Goal: Transaction & Acquisition: Purchase product/service

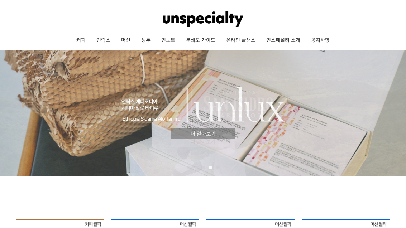
scroll to position [16, 0]
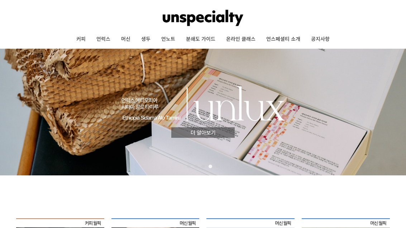
click at [238, 39] on link "온라인 클래스" at bounding box center [241, 39] width 40 height 18
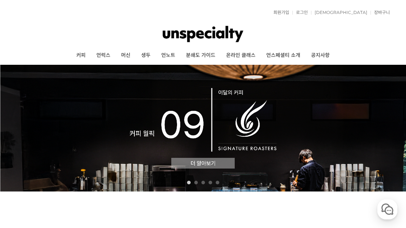
click at [86, 59] on link "커피" at bounding box center [81, 56] width 20 height 18
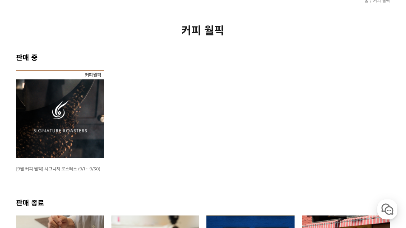
scroll to position [80, 0]
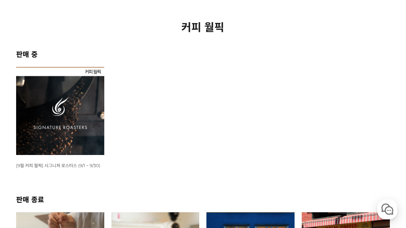
click at [76, 120] on img at bounding box center [60, 111] width 88 height 88
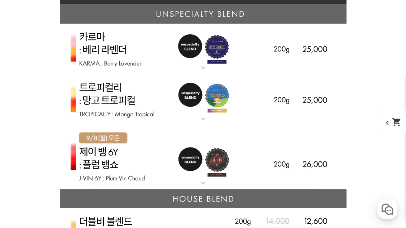
scroll to position [1438, 0]
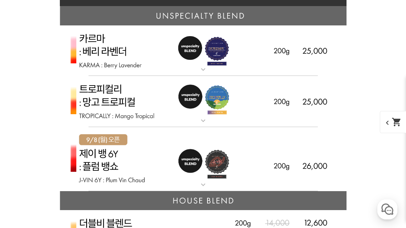
click at [196, 180] on img at bounding box center [203, 159] width 287 height 65
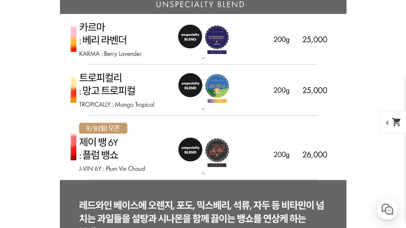
scroll to position [1451, 0]
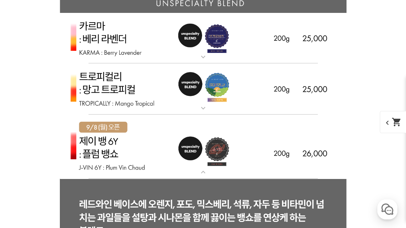
click at [196, 103] on img at bounding box center [203, 88] width 287 height 51
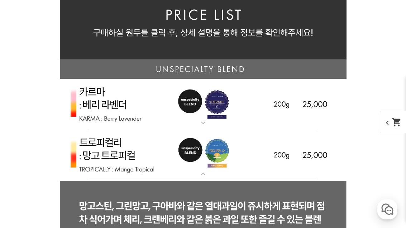
scroll to position [1387, 0]
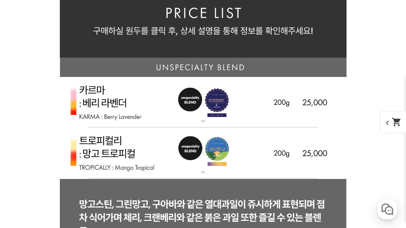
click at [192, 114] on img at bounding box center [203, 102] width 287 height 51
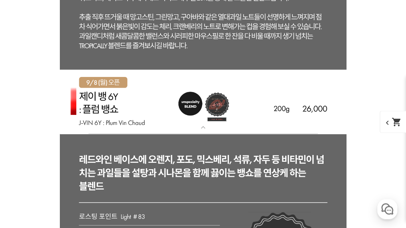
scroll to position [2277, 0]
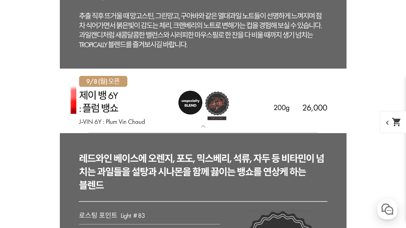
click at [205, 129] on mat-icon "expand_more" at bounding box center [203, 126] width 14 height 9
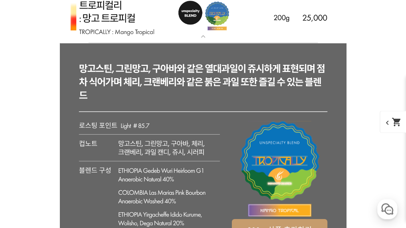
click at [205, 31] on img at bounding box center [203, 17] width 287 height 51
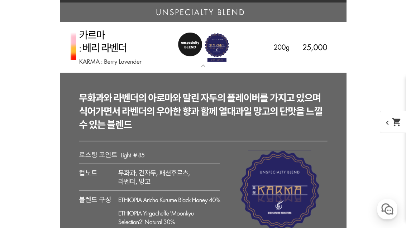
scroll to position [1440, 0]
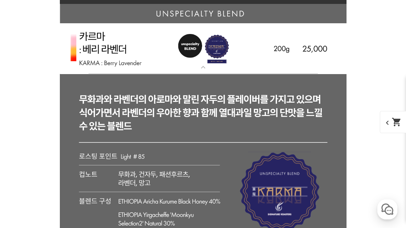
click at [195, 63] on img at bounding box center [203, 48] width 287 height 51
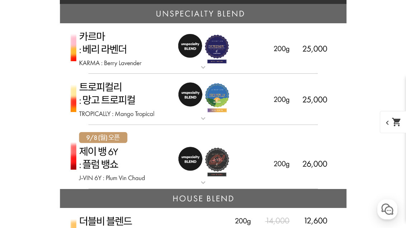
click at [207, 46] on img at bounding box center [203, 48] width 287 height 51
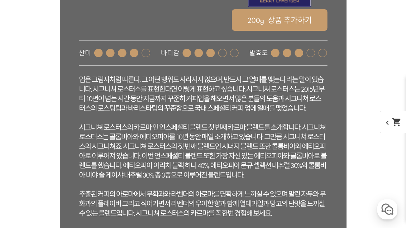
scroll to position [1695, 0]
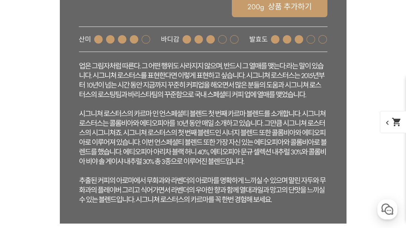
click at [311, 171] on rect at bounding box center [203, 21] width 287 height 405
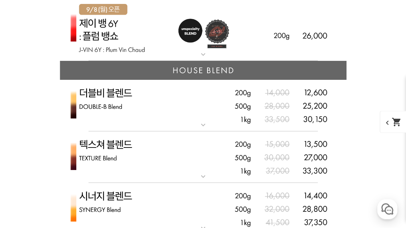
scroll to position [1571, 0]
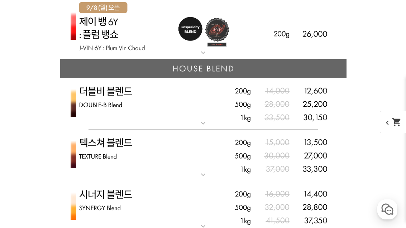
click at [208, 117] on img at bounding box center [203, 104] width 287 height 52
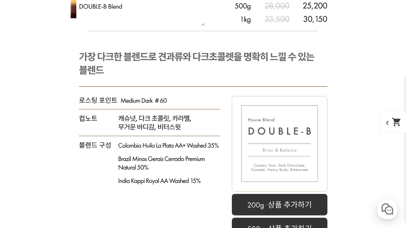
scroll to position [1675, 0]
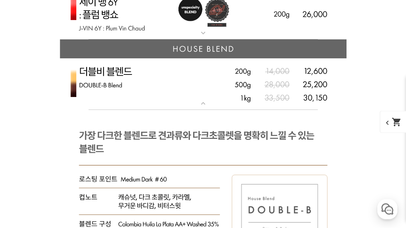
click at [200, 99] on img at bounding box center [203, 85] width 287 height 52
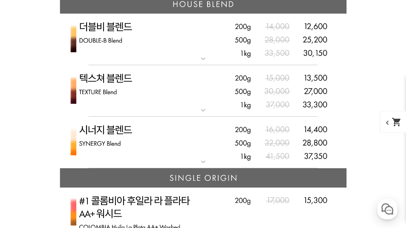
scroll to position [1635, 0]
click at [200, 152] on img at bounding box center [203, 143] width 287 height 52
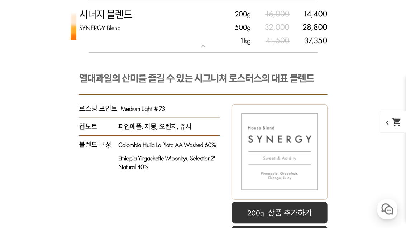
scroll to position [1754, 0]
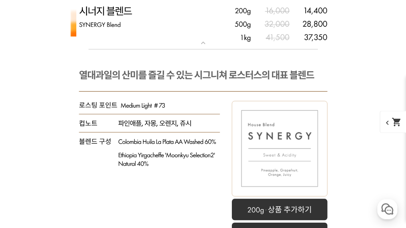
click at [208, 45] on mat-icon "expand_more" at bounding box center [203, 43] width 14 height 9
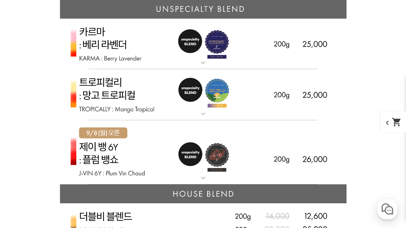
scroll to position [1445, 0]
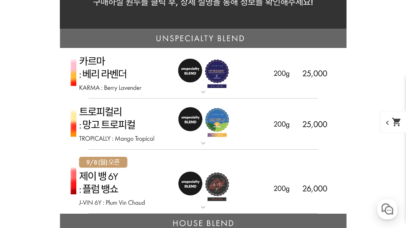
click at [207, 135] on img at bounding box center [203, 124] width 287 height 51
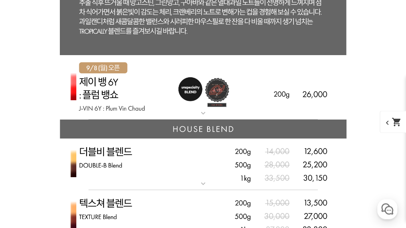
scroll to position [1892, 0]
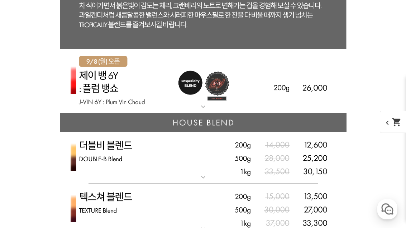
click at [293, 85] on img at bounding box center [203, 81] width 287 height 65
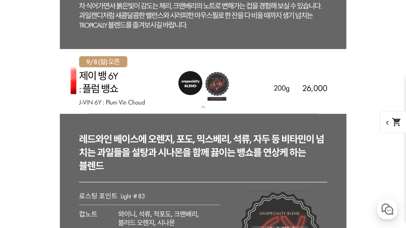
click at [335, 91] on img at bounding box center [203, 81] width 287 height 65
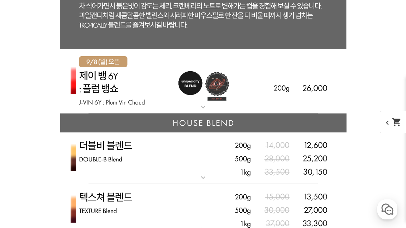
click at [321, 87] on img at bounding box center [203, 81] width 287 height 65
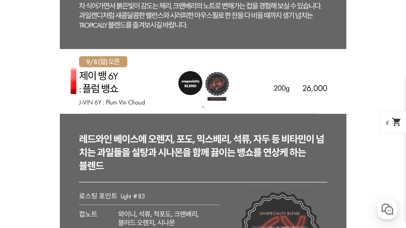
click at [195, 104] on img at bounding box center [203, 81] width 287 height 65
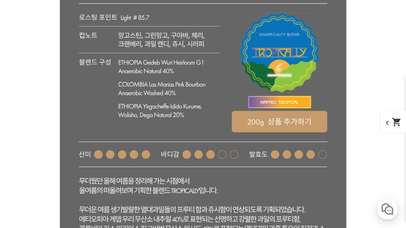
scroll to position [1631, 0]
click at [290, 123] on rect at bounding box center [280, 122] width 96 height 22
select select "트로피컬리 - 망고 트로피컬 (언스페셜티 블렌드)"
select select "200g"
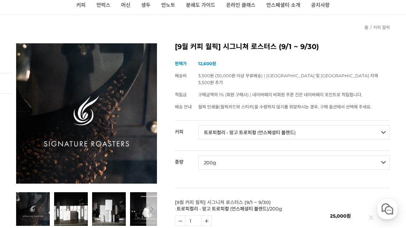
scroll to position [0, 0]
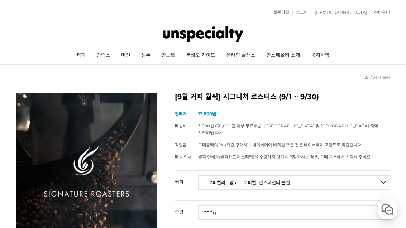
click at [308, 14] on link "로그인" at bounding box center [300, 12] width 15 height 4
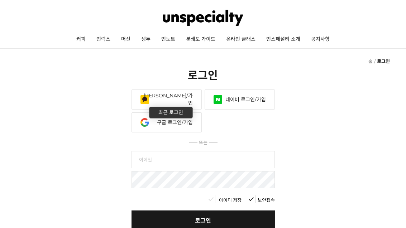
scroll to position [18, 0]
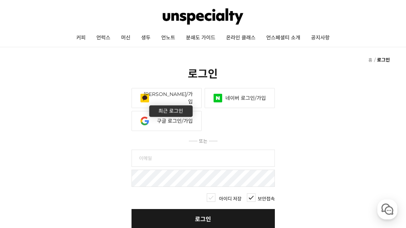
click at [189, 124] on link "구글 로그인/가입" at bounding box center [167, 121] width 70 height 20
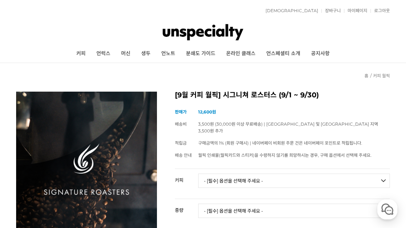
scroll to position [2, 0]
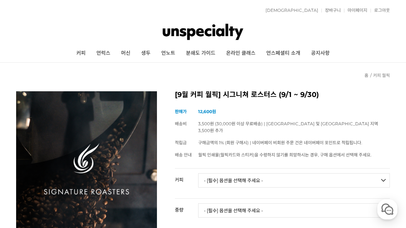
click at [333, 10] on link "장바구니" at bounding box center [331, 10] width 19 height 4
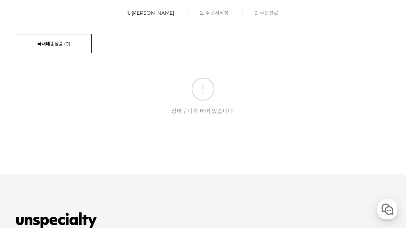
scroll to position [118, 0]
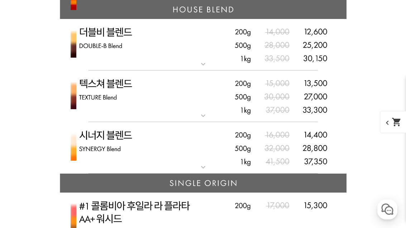
scroll to position [1481, 0]
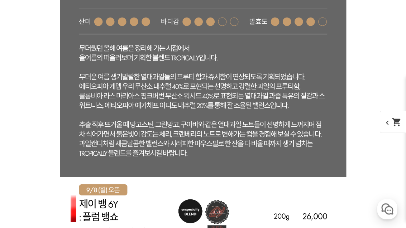
scroll to position [1673, 0]
select select "트로피컬리 - 망고 트로피컬 (언스페셜티 블렌드)"
select select "200g"
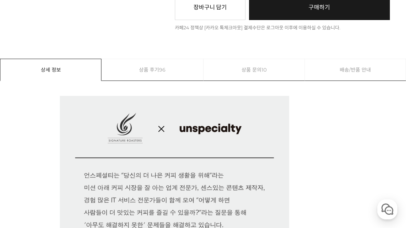
scroll to position [0, 0]
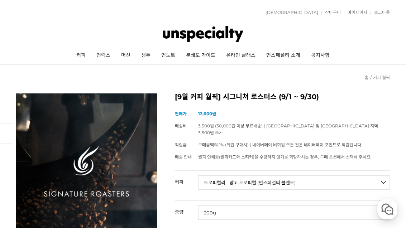
click at [327, 14] on link "장바구니" at bounding box center [331, 12] width 19 height 4
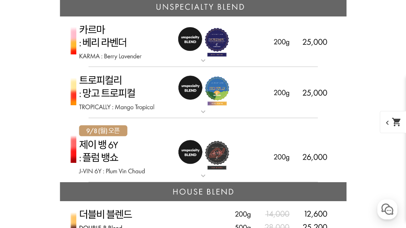
scroll to position [1444, 0]
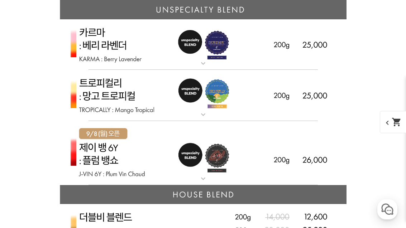
click at [293, 95] on img at bounding box center [203, 95] width 287 height 51
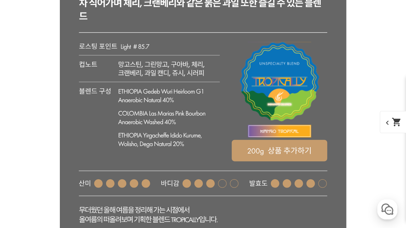
scroll to position [1624, 0]
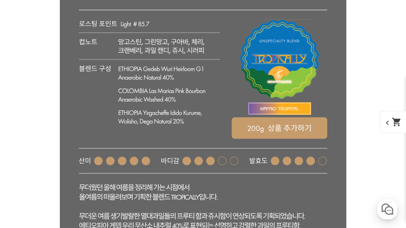
click at [303, 127] on rect at bounding box center [280, 129] width 96 height 22
select select "트로피컬리 - 망고 트로피컬 (언스페셜티 블렌드)"
select select "200g"
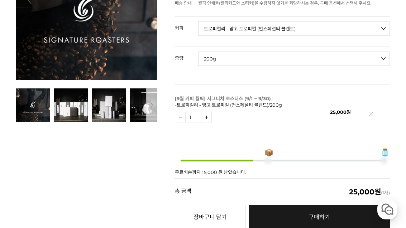
scroll to position [170, 0]
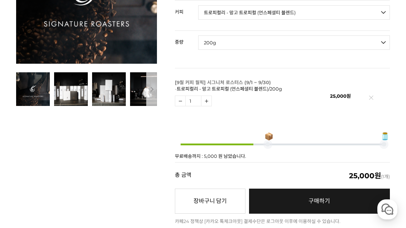
click at [302, 193] on link "구매하기 예약주문 REGULAR DELIVERY" at bounding box center [319, 201] width 141 height 25
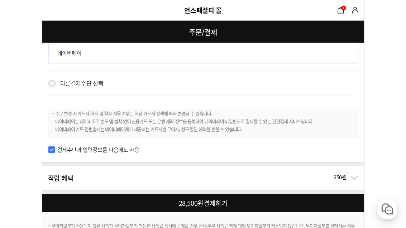
scroll to position [480, 0]
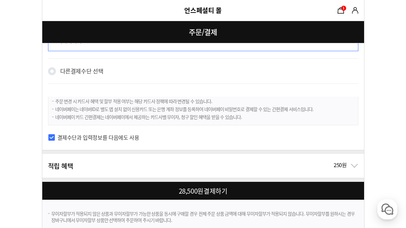
click at [270, 189] on div at bounding box center [204, 191] width 325 height 18
checkbox input "true"
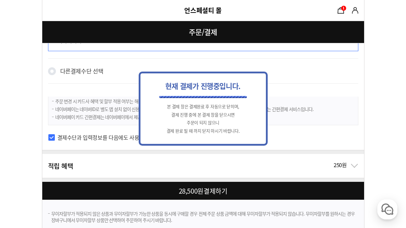
scroll to position [0, 0]
